Goal: Information Seeking & Learning: Check status

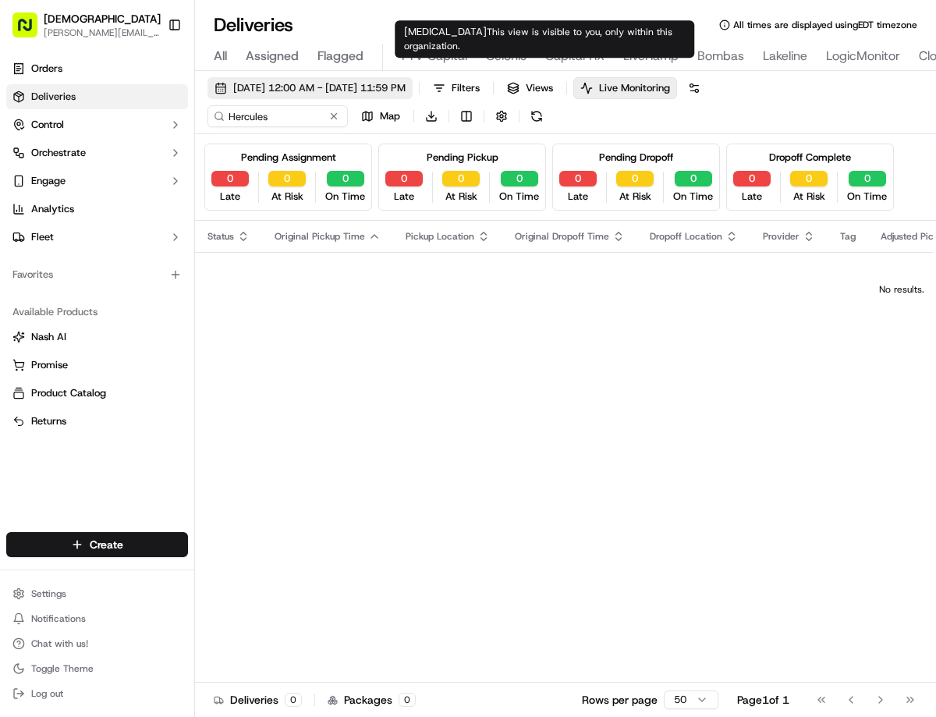
scroll to position [0, 928]
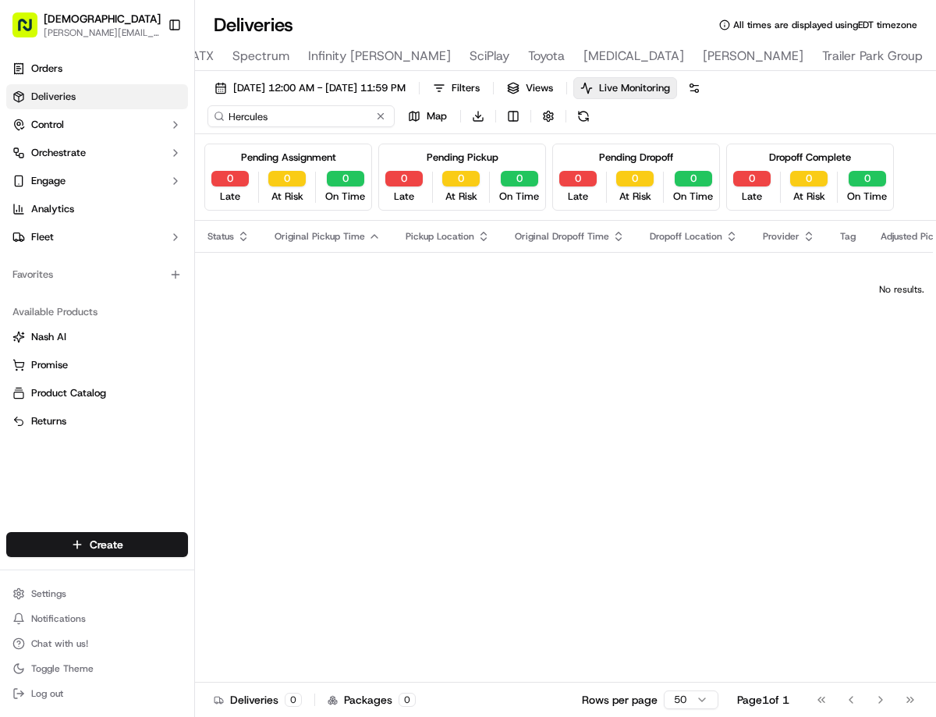
click at [314, 112] on input "Hercules" at bounding box center [300, 116] width 187 height 22
click at [297, 117] on input "gary applegate" at bounding box center [300, 116] width 187 height 22
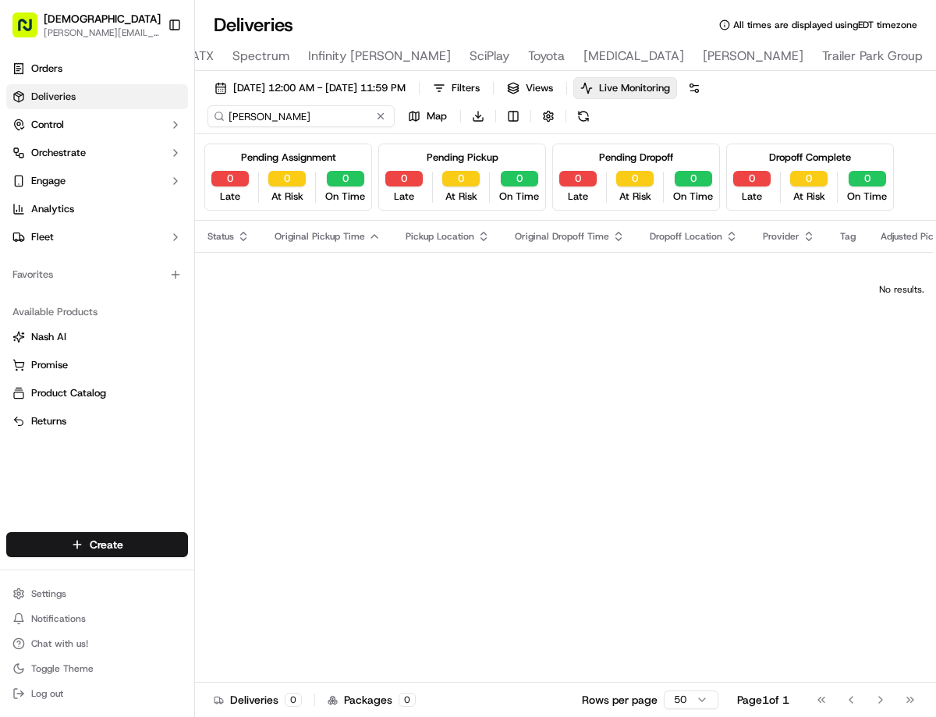
paste input "Gary Applegate new"
type input "Gary Applegate new"
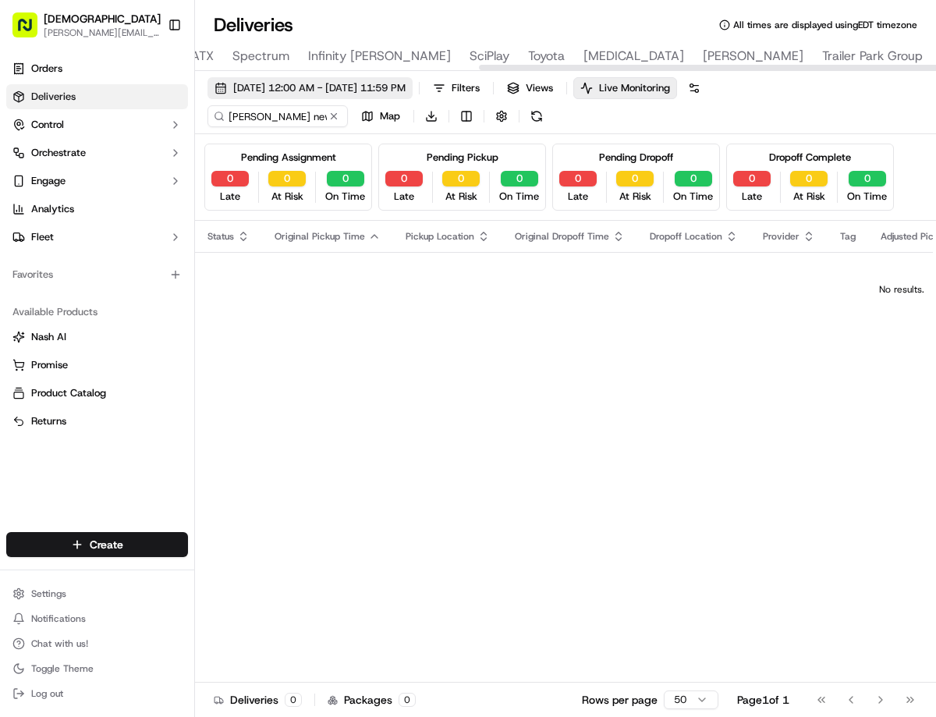
click at [264, 90] on span "[DATE] 12:00 AM - [DATE] 11:59 PM" at bounding box center [319, 88] width 172 height 14
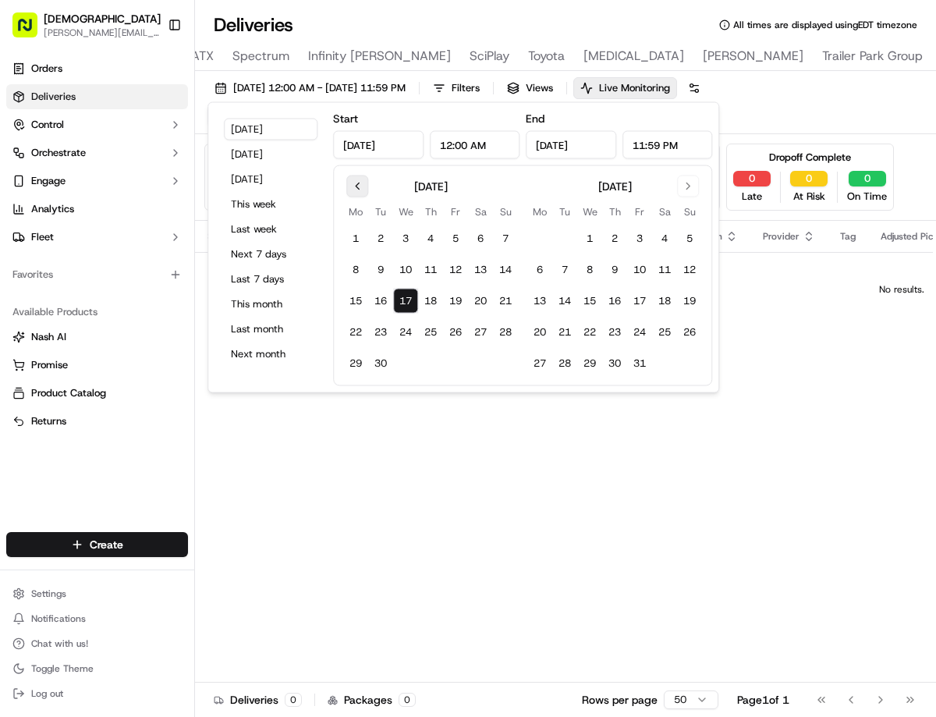
click at [356, 190] on button "Go to previous month" at bounding box center [357, 186] width 22 height 22
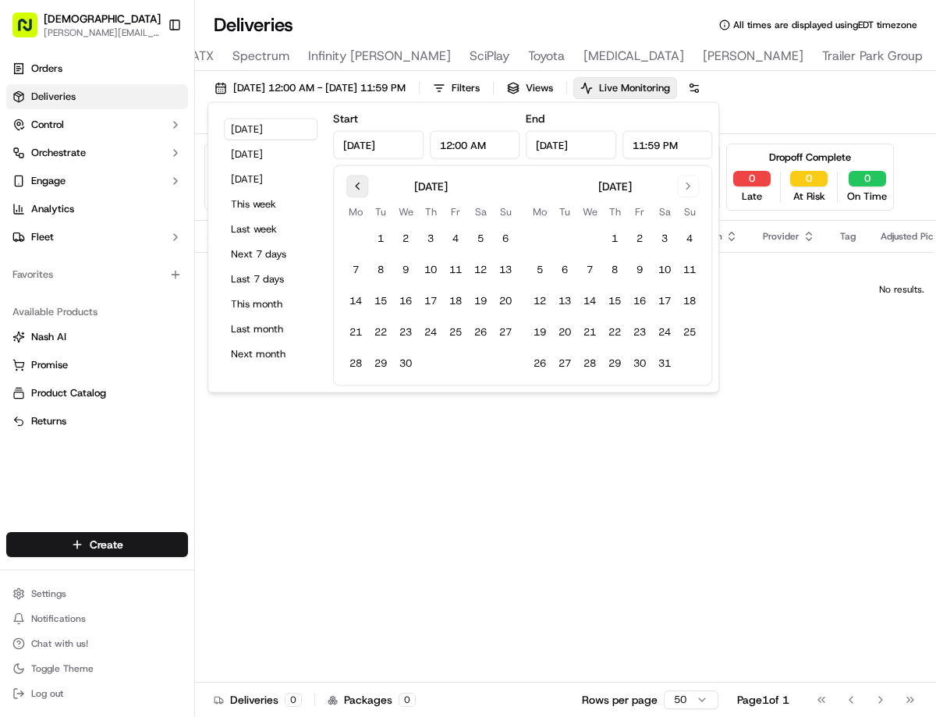
click at [356, 190] on button "Go to previous month" at bounding box center [357, 186] width 22 height 22
click at [482, 237] on button "1" at bounding box center [480, 238] width 25 height 25
type input "Mar 1, 2025"
click at [677, 183] on button "Go to next month" at bounding box center [688, 186] width 22 height 22
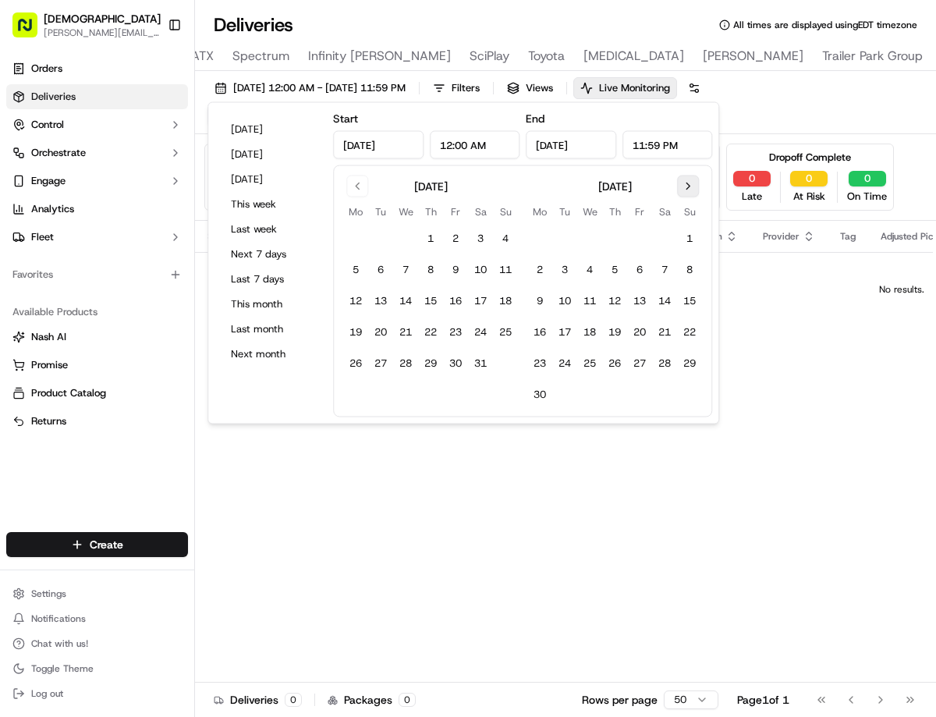
click at [677, 183] on button "Go to next month" at bounding box center [688, 186] width 22 height 22
click at [584, 294] on button "17" at bounding box center [589, 301] width 25 height 25
type input "Sep 17, 2025"
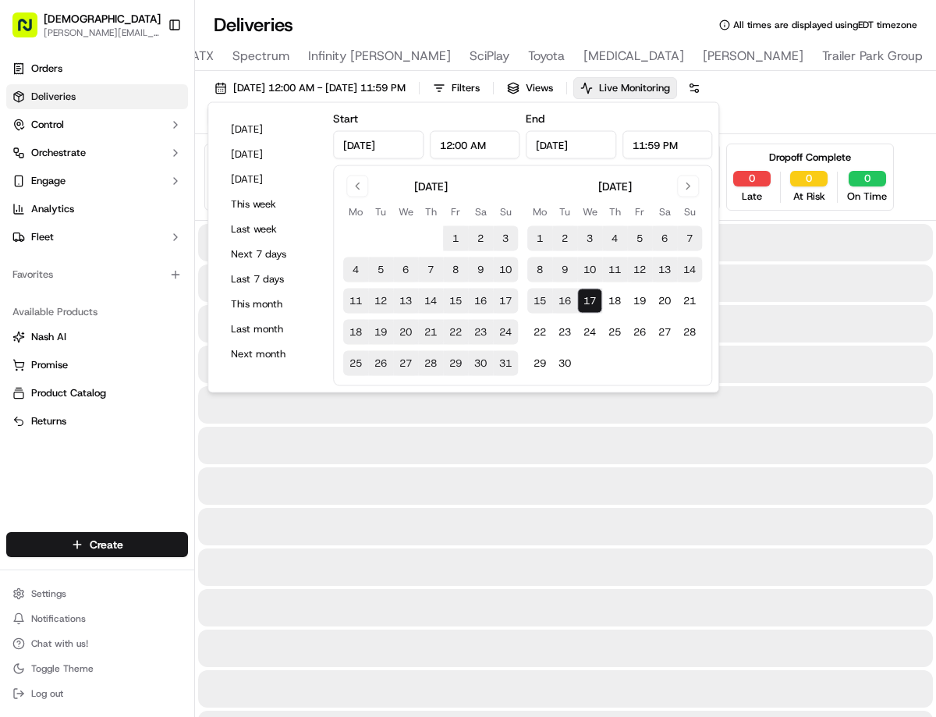
click at [775, 91] on div "03/01/2025 12:00 AM - 09/17/2025 11:59 PM Filters Views Live Monitoring Gary Ap…" at bounding box center [565, 105] width 741 height 57
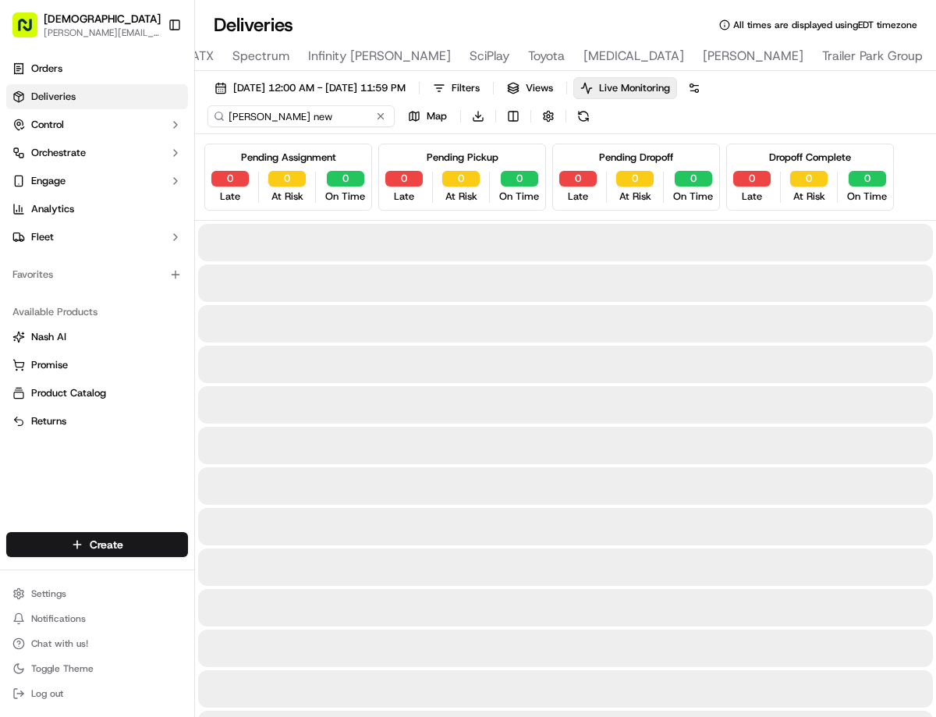
click at [320, 118] on input "Gary Applegate new" at bounding box center [300, 116] width 187 height 22
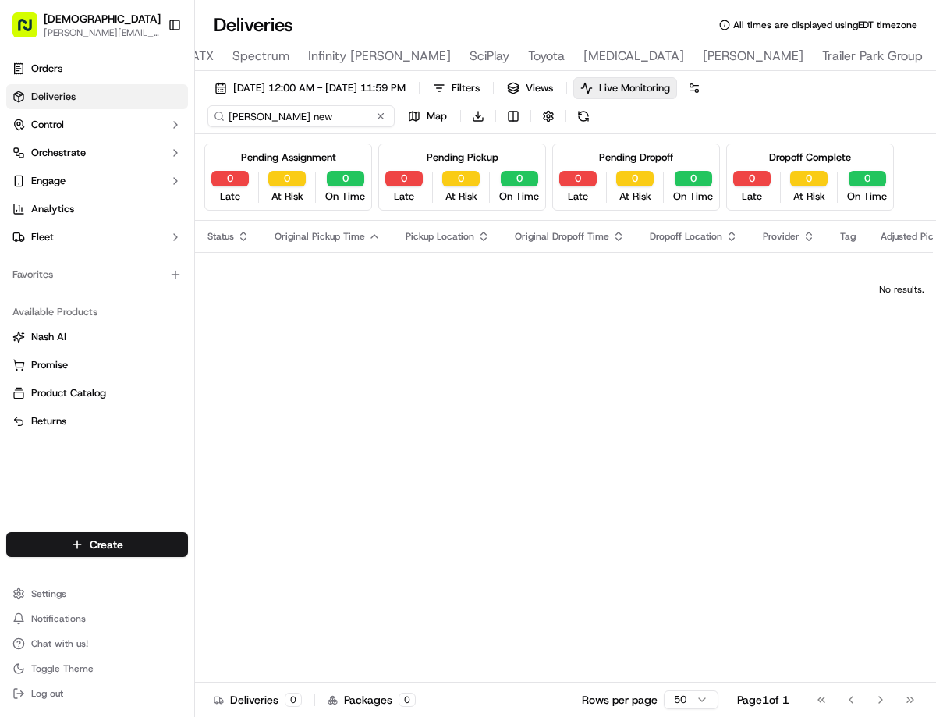
click at [338, 121] on input "Gary Applegate new" at bounding box center [300, 116] width 187 height 22
click at [253, 112] on input "Gary Applegate" at bounding box center [300, 116] width 187 height 22
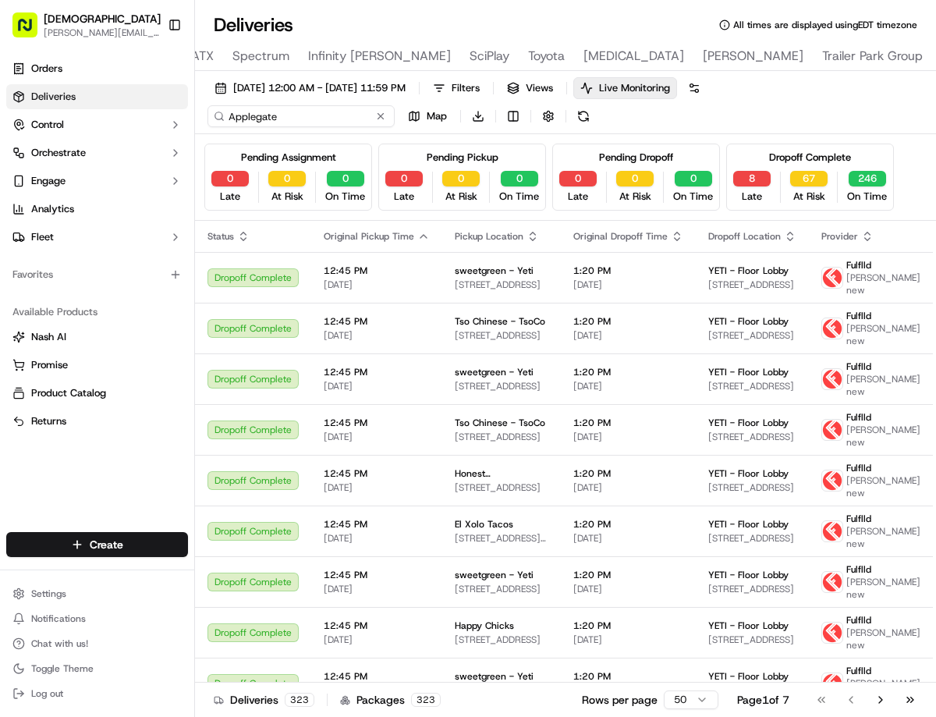
type input "Applegate"
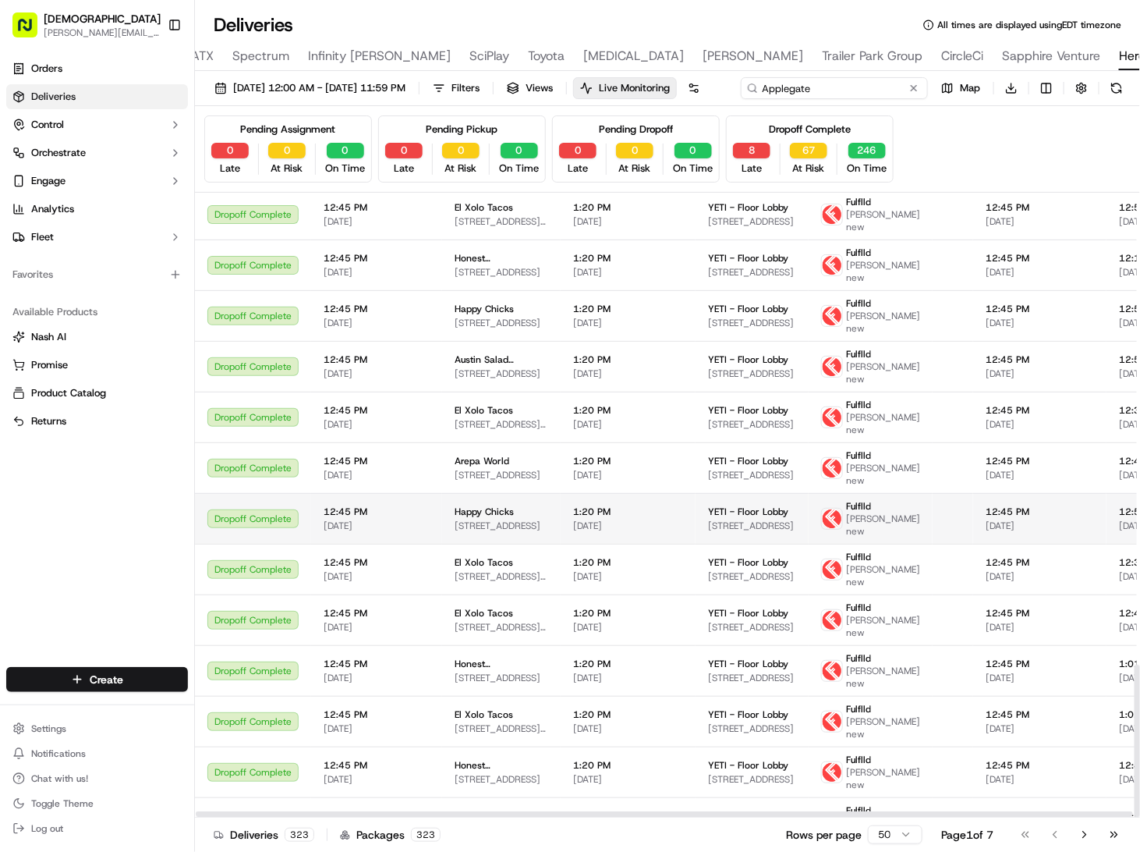
scroll to position [1930, 0]
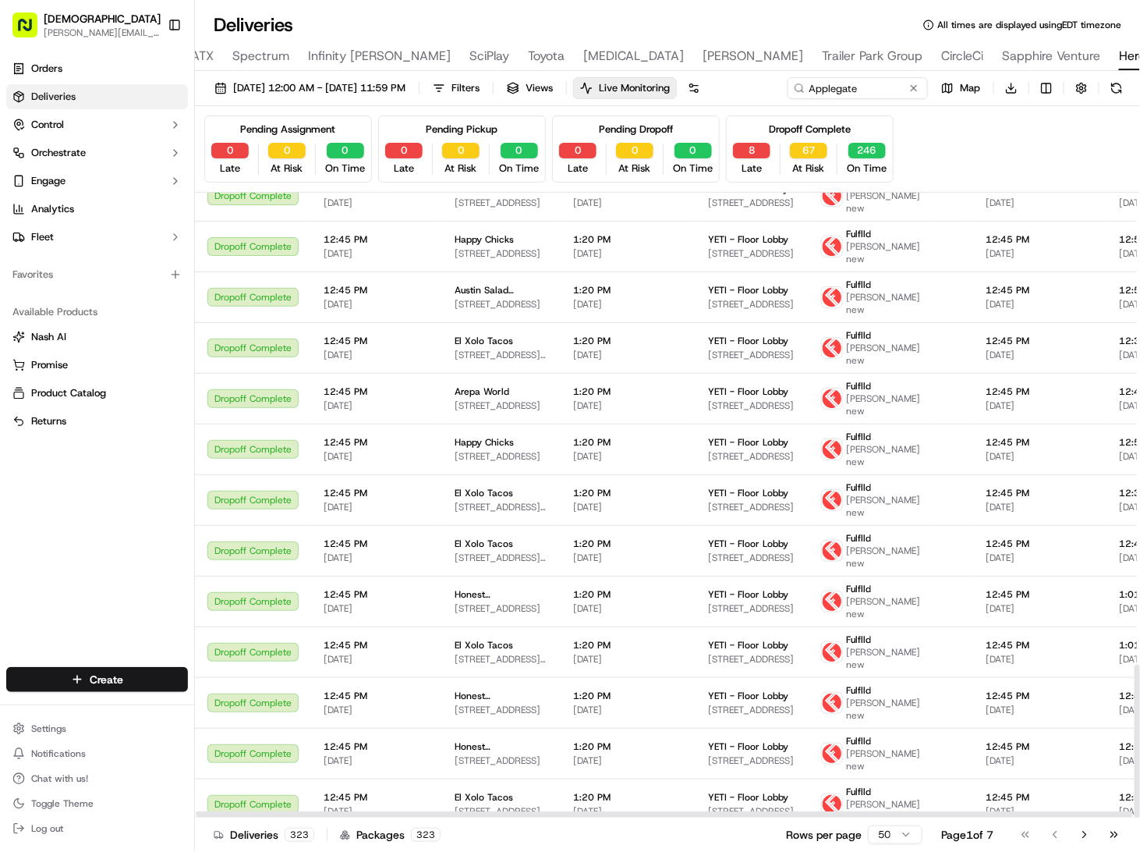
click at [878, 716] on html "Sharebite a.castillo@sharebite.com Toggle Sidebar Orders Deliveries Control Orc…" at bounding box center [570, 426] width 1140 height 852
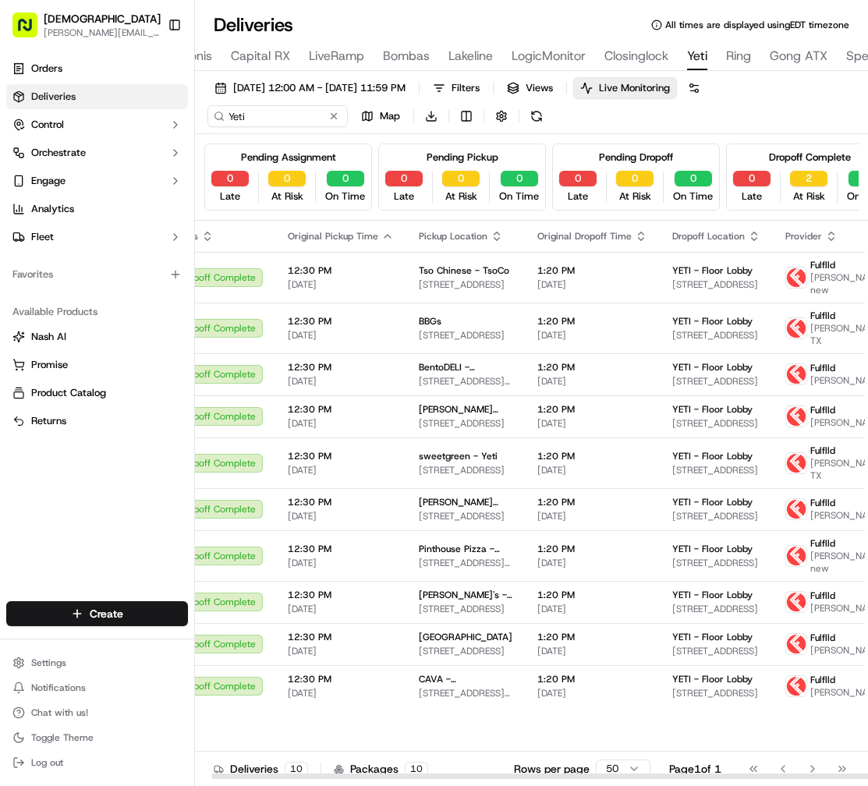
scroll to position [0, 44]
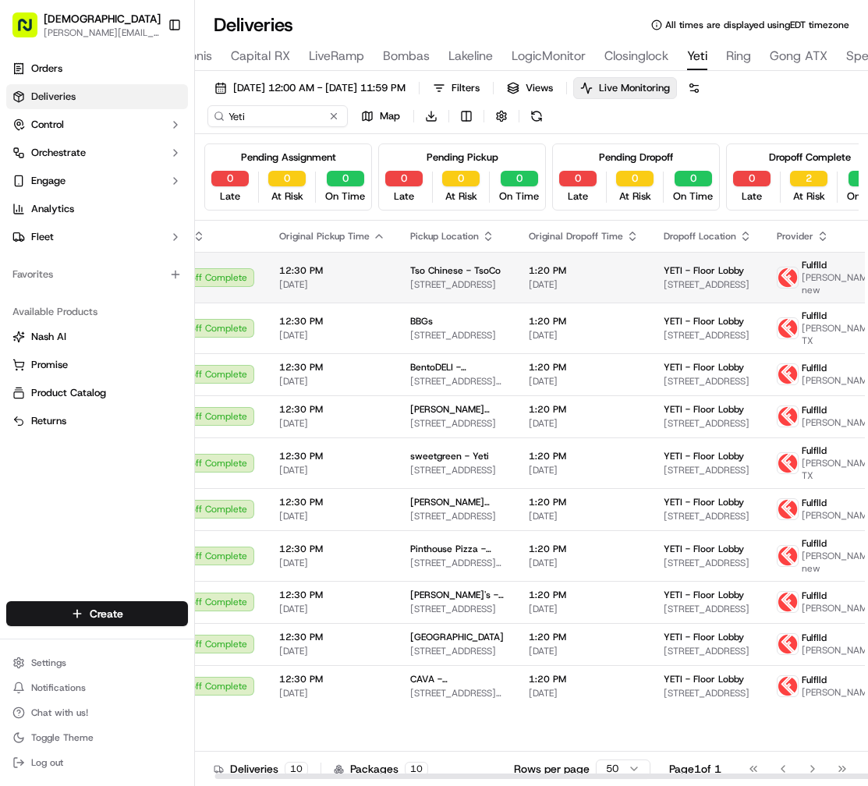
click at [802, 278] on span "Gary Applegate new" at bounding box center [839, 283] width 74 height 25
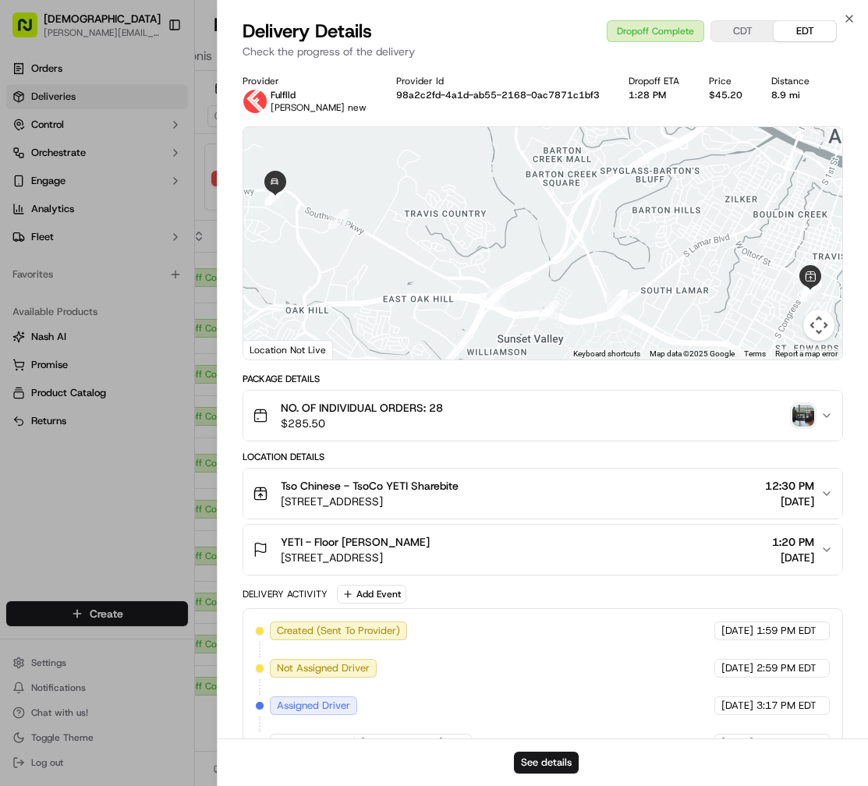
click at [322, 108] on span "Gary Applegate new" at bounding box center [319, 107] width 96 height 12
copy span "Gary Applegate new"
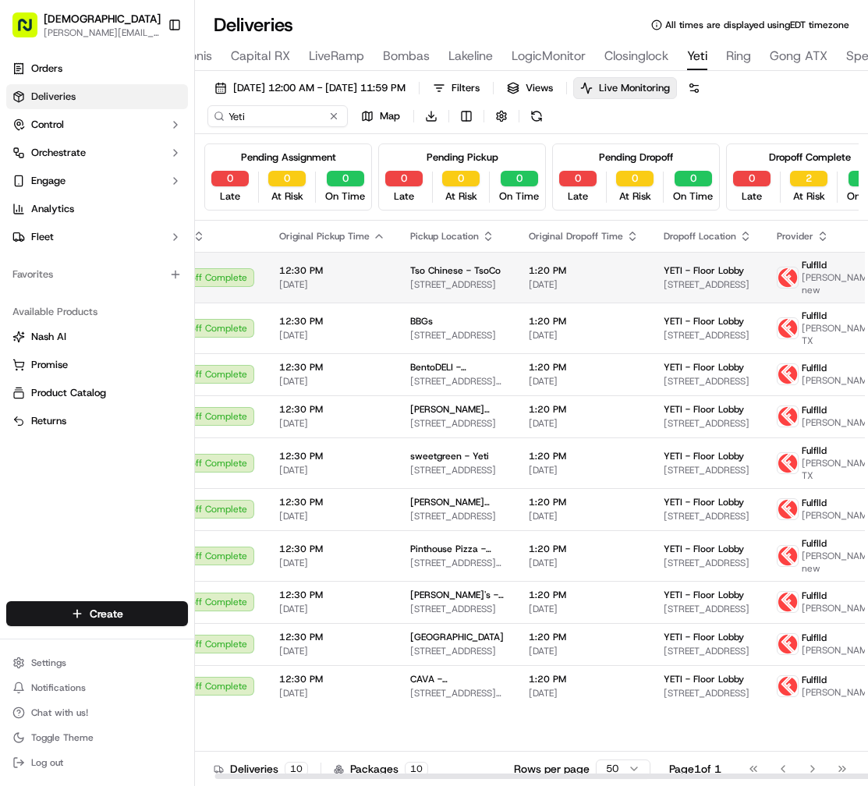
click at [487, 272] on span "Tso Chinese - TsoCo" at bounding box center [455, 270] width 90 height 12
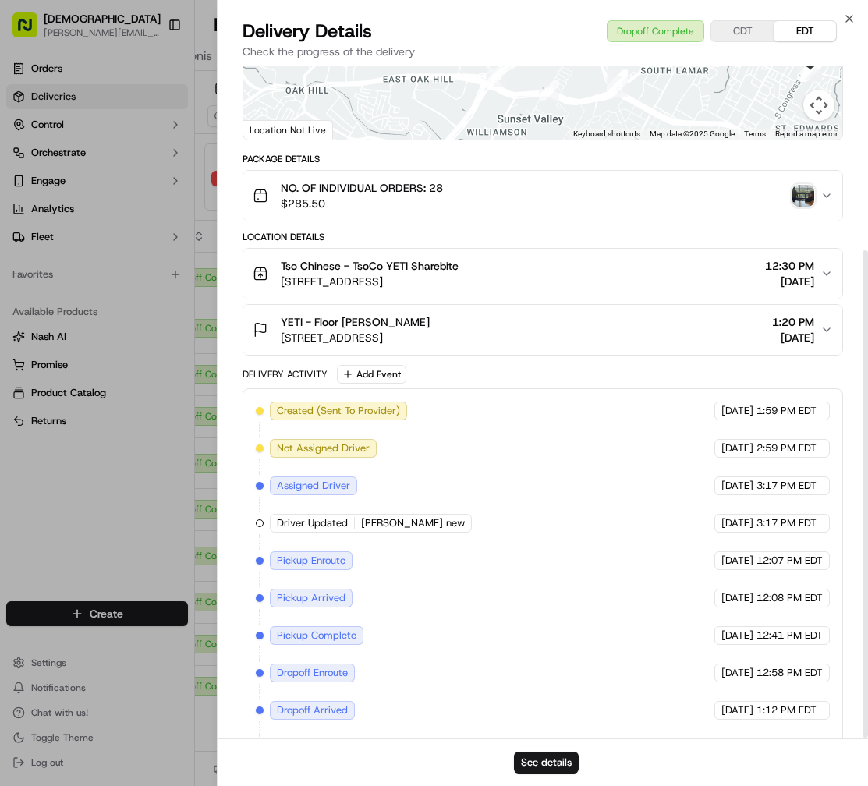
scroll to position [255, 0]
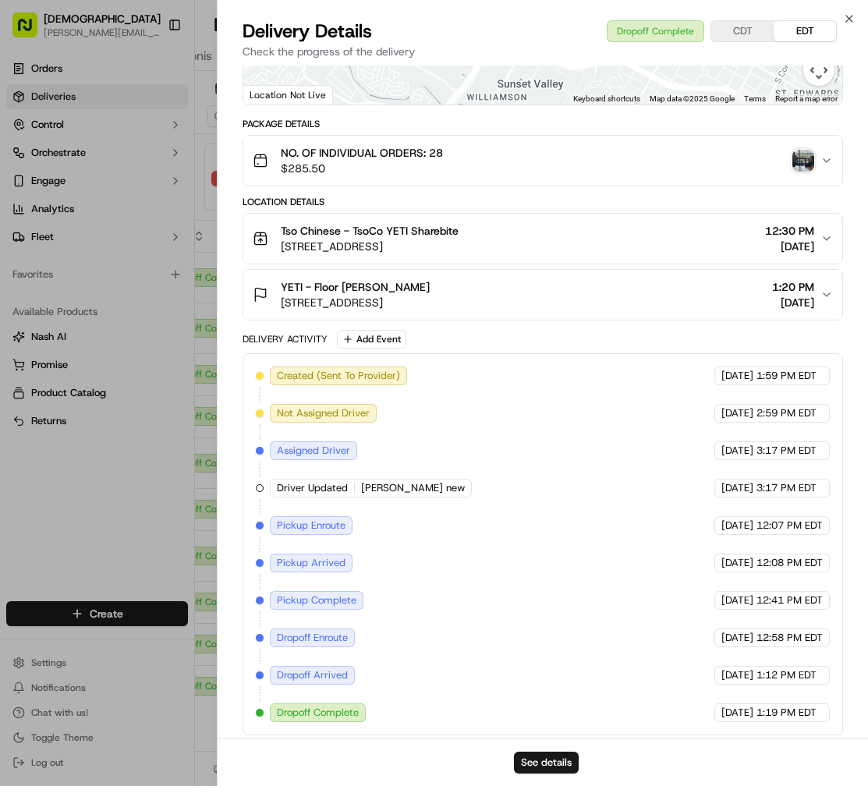
click at [430, 295] on span "7601 Southwest Pkwy, Austin, TX 78735, USA" at bounding box center [355, 303] width 149 height 16
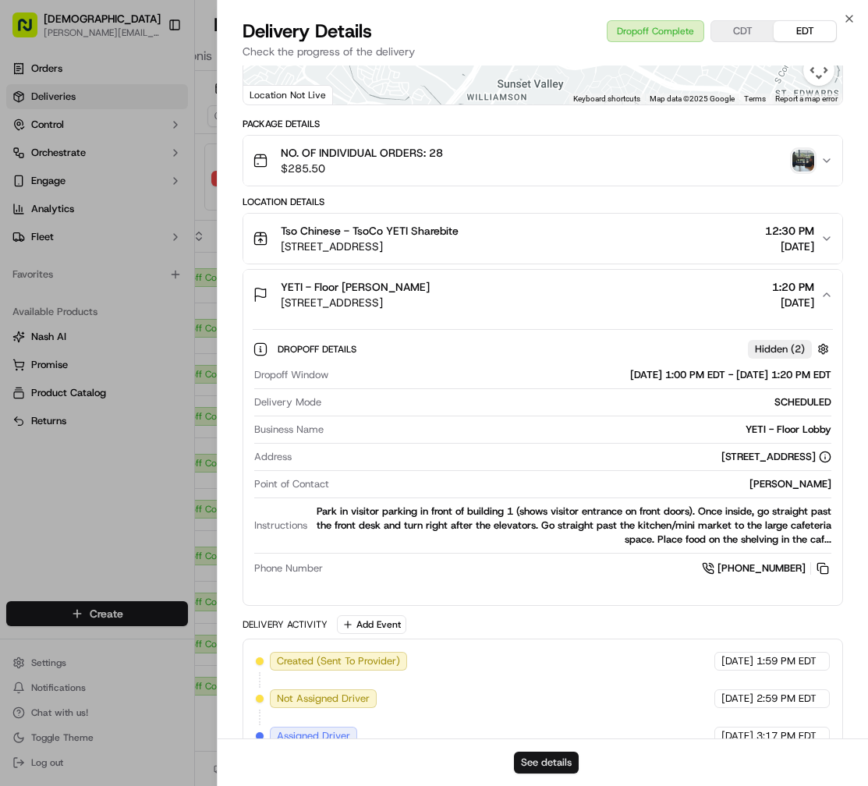
click at [552, 767] on button "See details" at bounding box center [546, 763] width 65 height 22
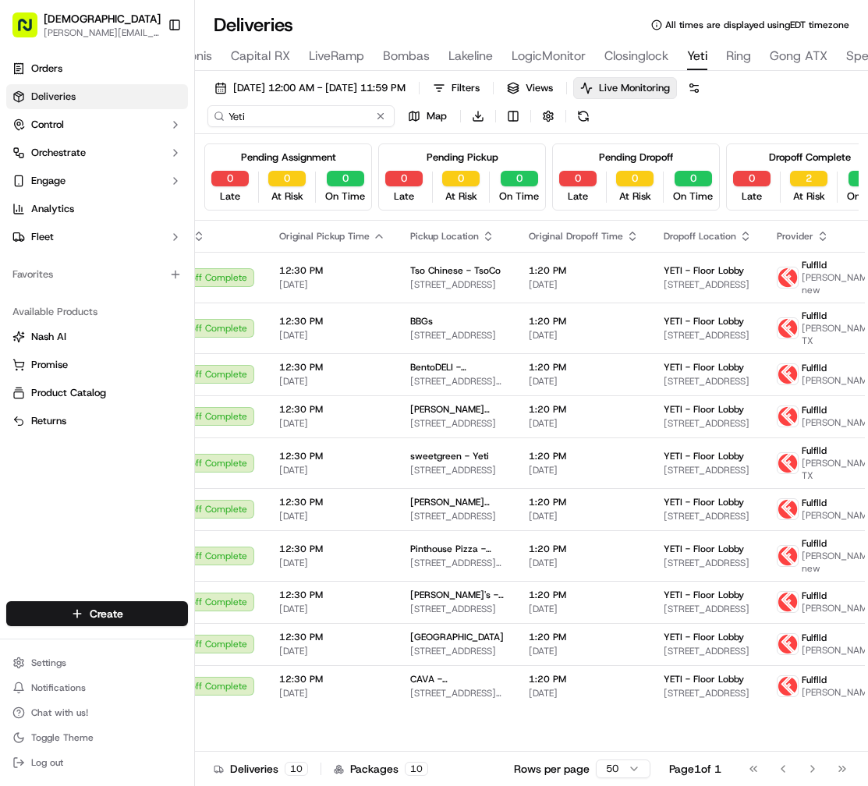
click at [271, 125] on input "Yeti" at bounding box center [300, 116] width 187 height 22
paste input "Whitebay-McClish"
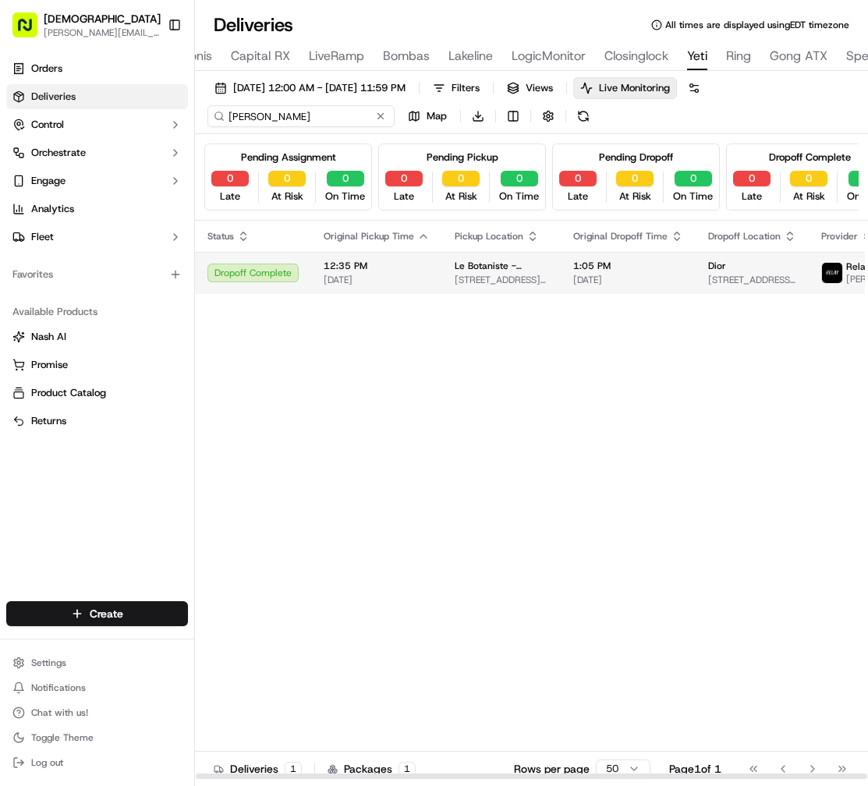
type input "Whitebay-McClish"
click at [467, 271] on div "Le Botaniste - Midtown East 666 3rd Ave, New York, NY 10017, USA" at bounding box center [502, 273] width 94 height 27
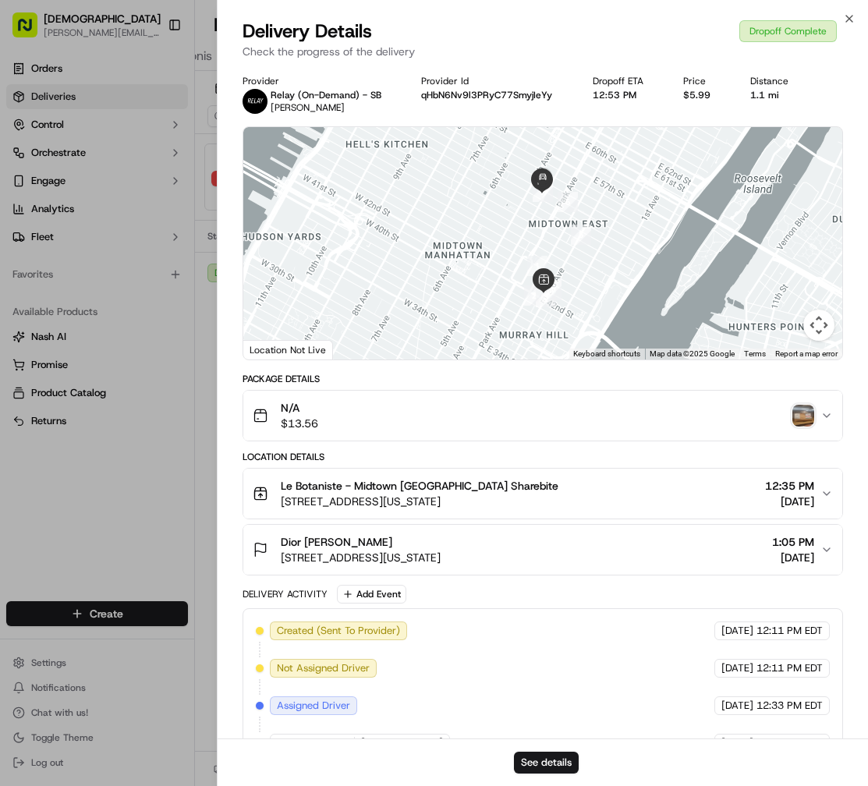
click at [800, 419] on img "button" at bounding box center [803, 416] width 22 height 22
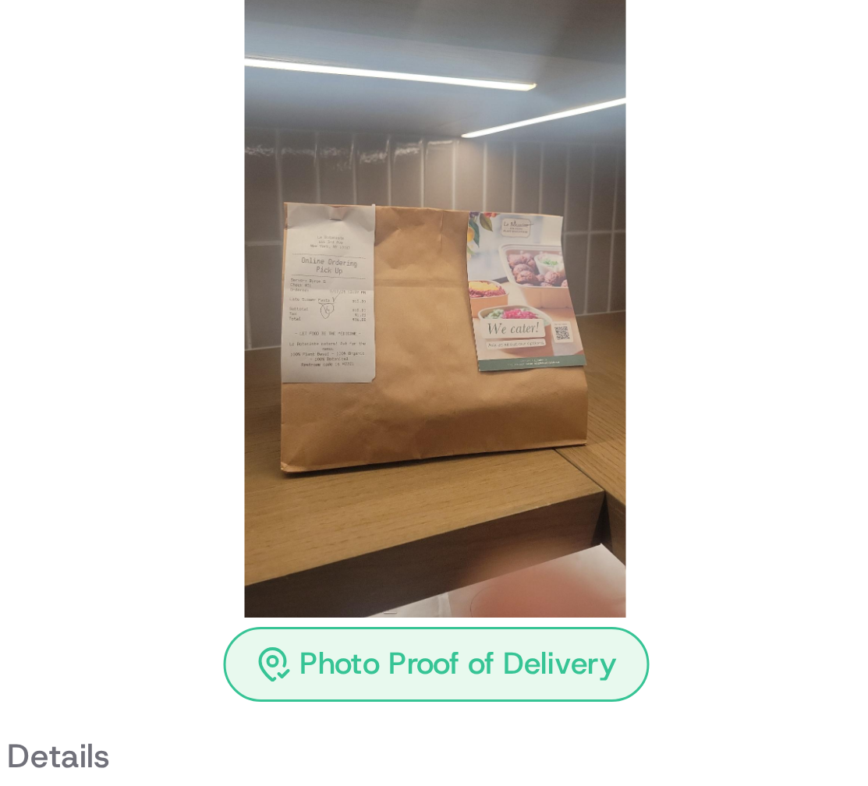
click at [394, 322] on img at bounding box center [434, 299] width 225 height 225
click at [394, 310] on img at bounding box center [434, 299] width 225 height 225
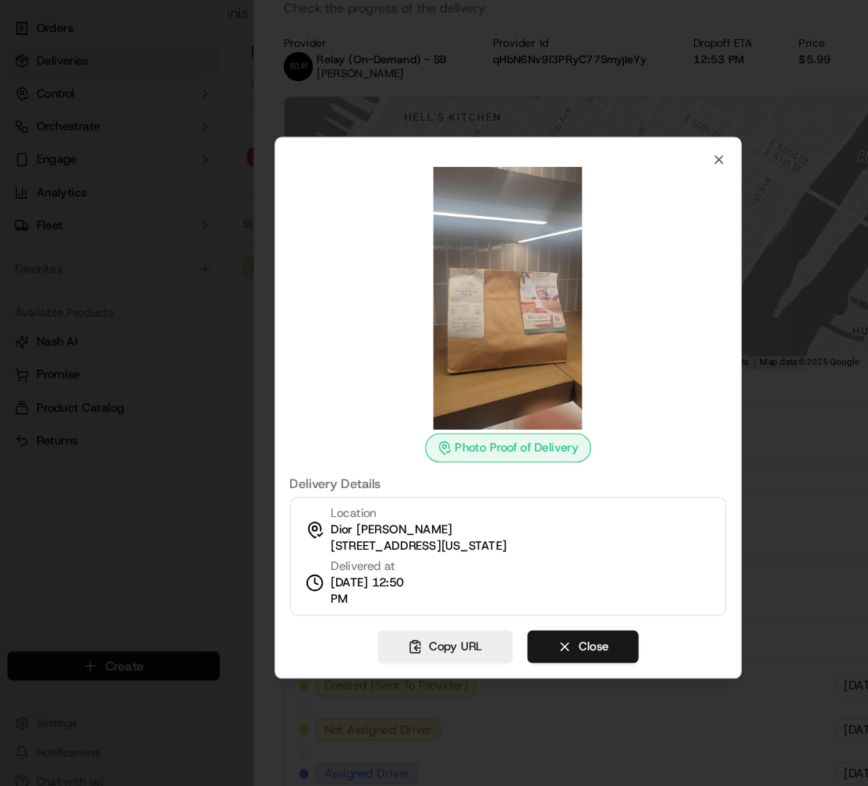
click at [193, 402] on div at bounding box center [434, 393] width 868 height 786
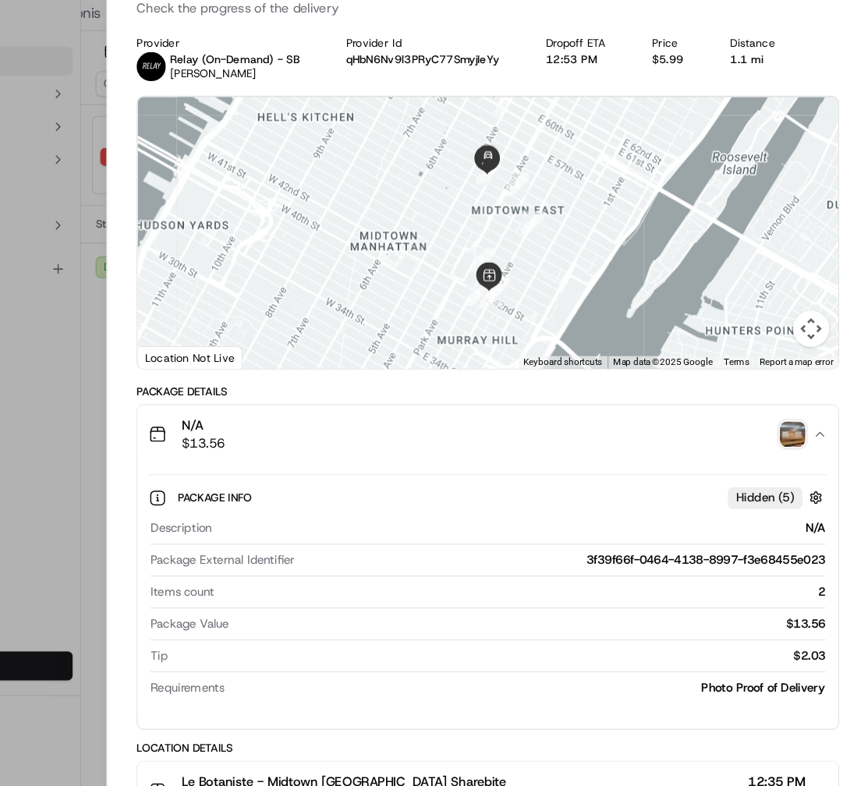
click at [272, 434] on button "N/A $13.56" at bounding box center [542, 416] width 599 height 50
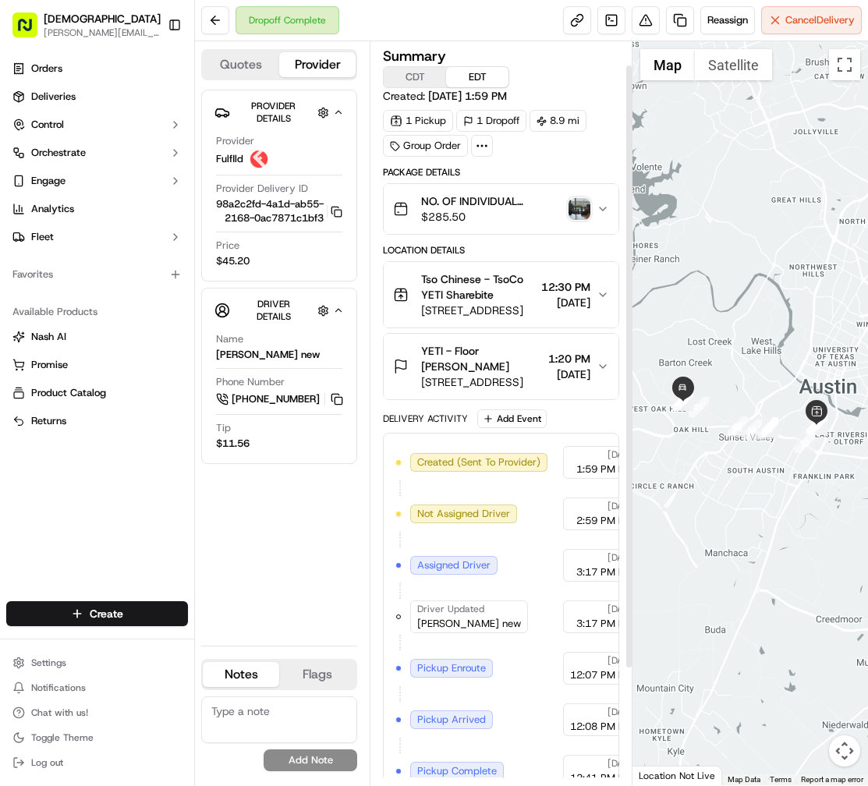
scroll to position [171, 0]
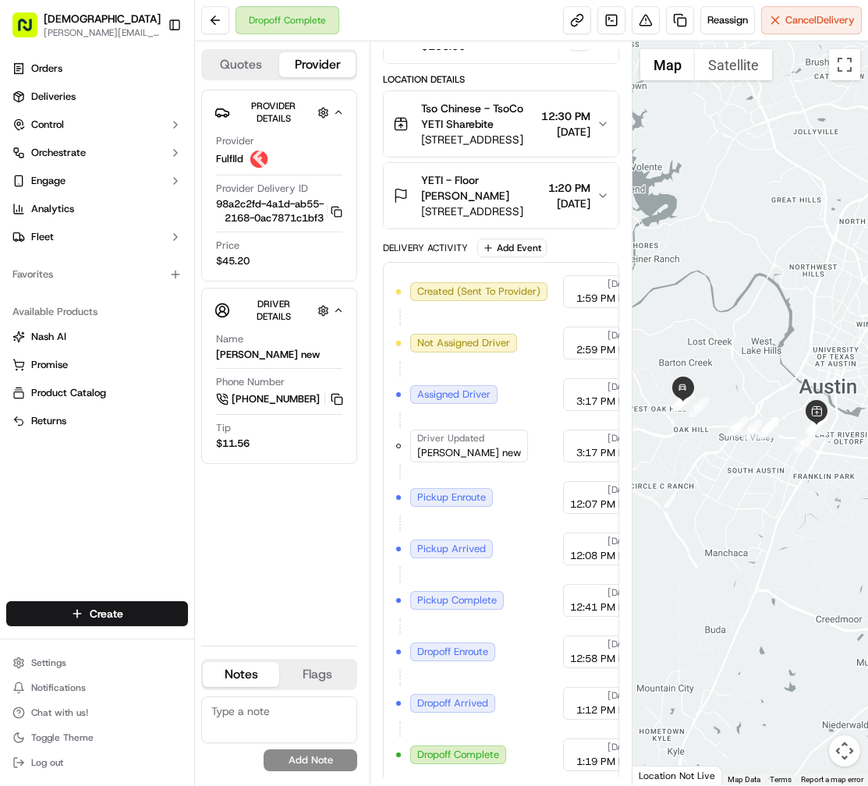
click at [495, 173] on span "YETI - Floor Lobby Carlos Pulido" at bounding box center [481, 187] width 121 height 31
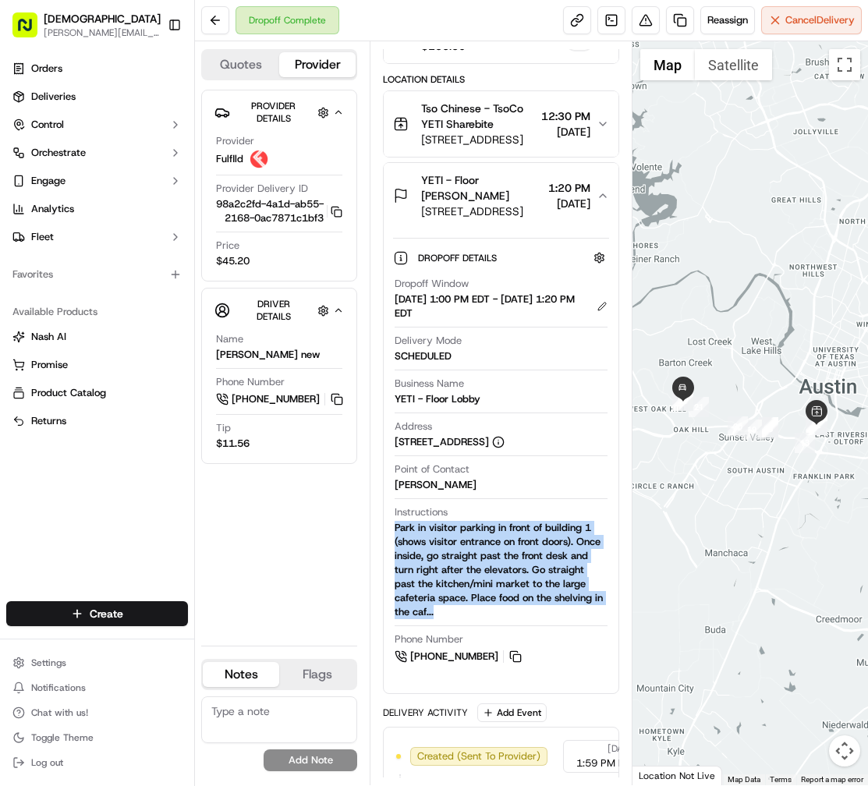
scroll to position [171, 23]
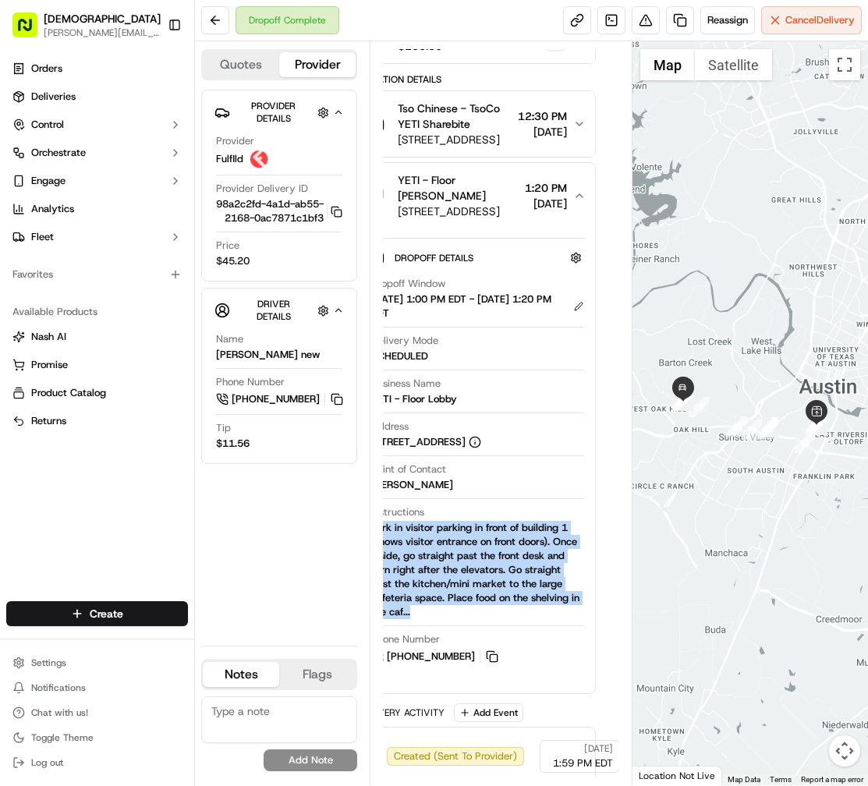
drag, startPoint x: 391, startPoint y: 537, endPoint x: 586, endPoint y: 608, distance: 207.5
click at [586, 608] on div "Dropoff Details Hidden ( 2 ) Dropoff Window 09/17/2025 1:00 PM EDT - 09/17/2025…" at bounding box center [477, 455] width 235 height 452
copy div "Park in visitor parking in front of building 1 (shows visitor entrance on front…"
click at [395, 572] on div "Park in visitor parking in front of building 1 (shows visitor entrance on front…" at bounding box center [477, 570] width 213 height 98
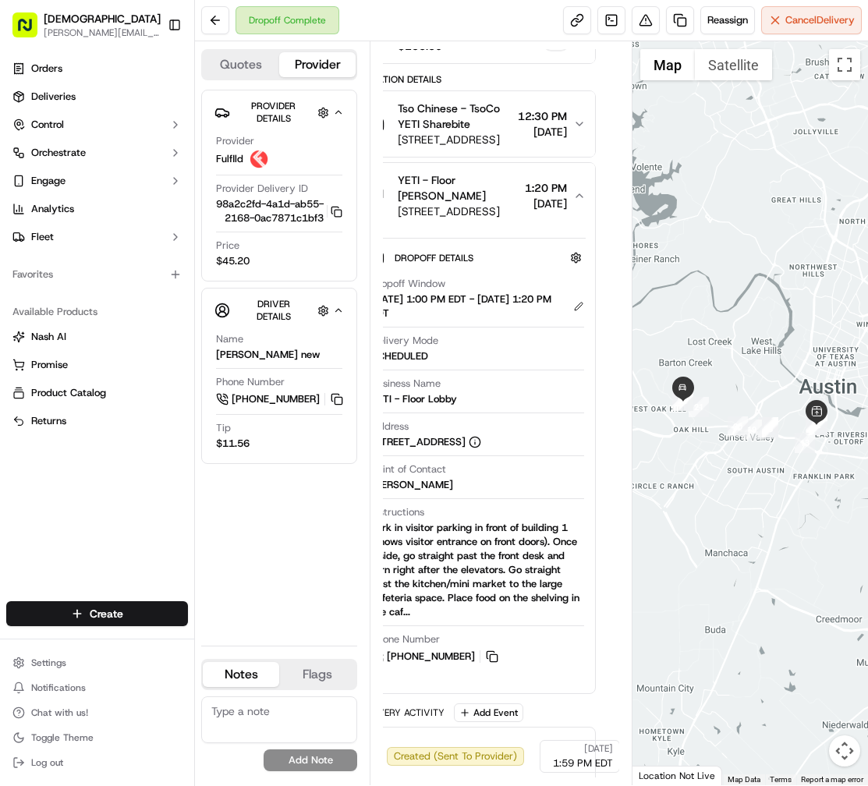
scroll to position [171, 0]
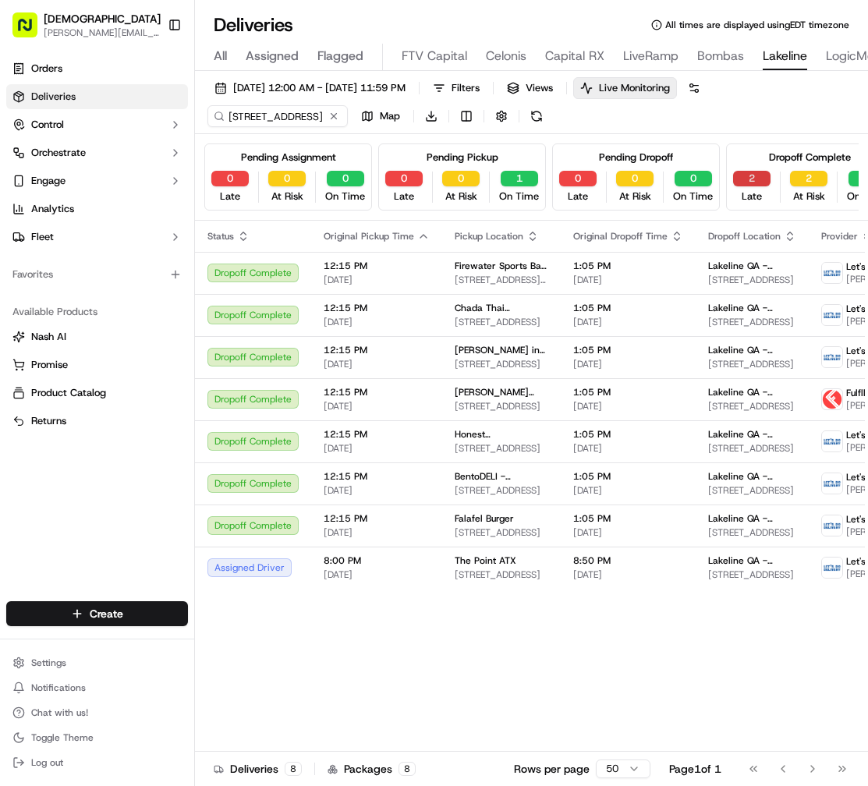
click at [734, 171] on button "2" at bounding box center [751, 179] width 37 height 16
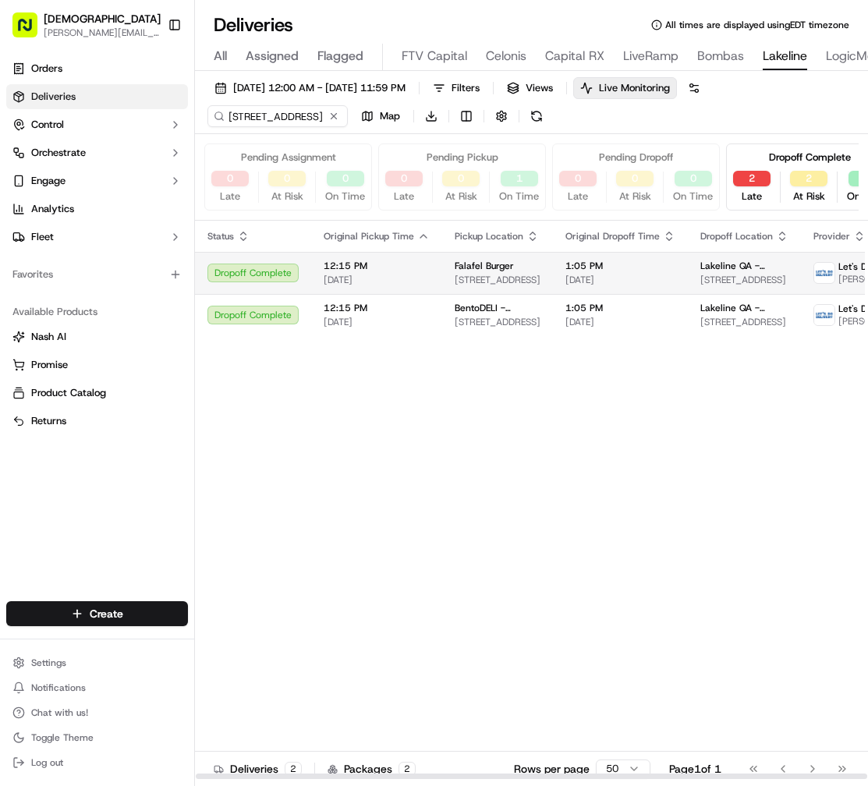
click at [591, 260] on span "1:05 PM" at bounding box center [620, 266] width 110 height 12
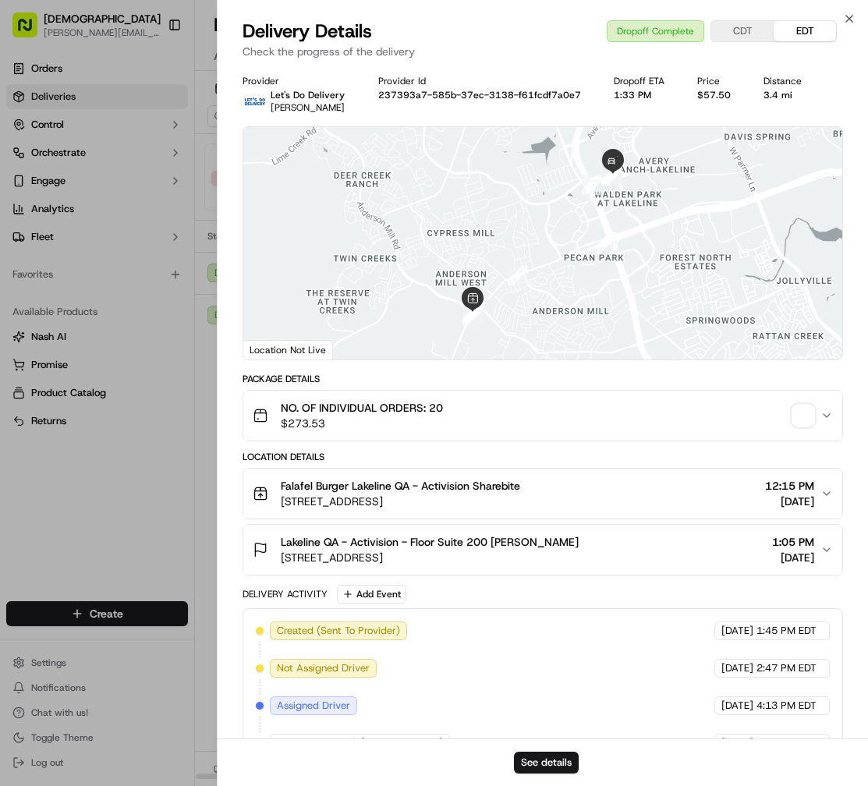
scroll to position [255, 0]
